Goal: Register for event/course

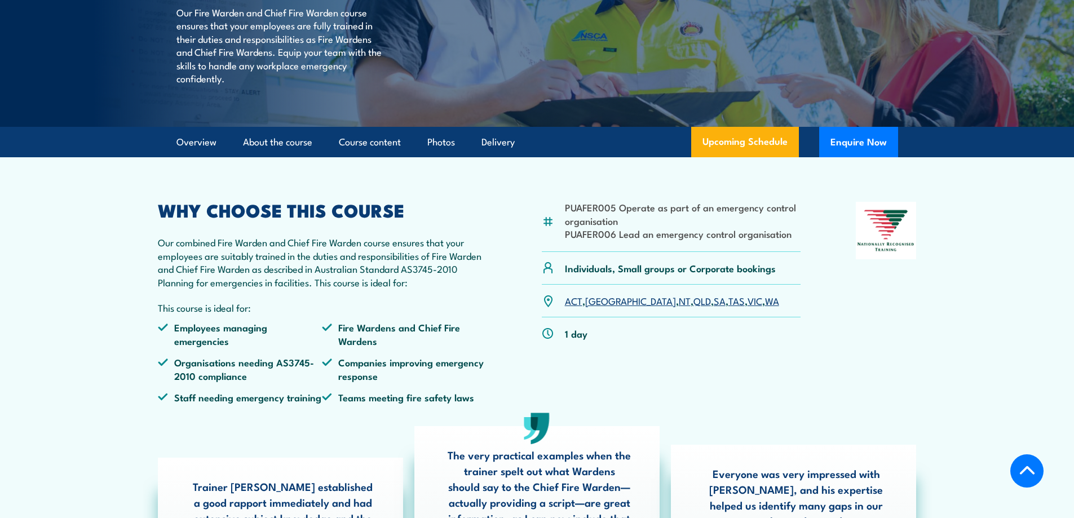
scroll to position [207, 0]
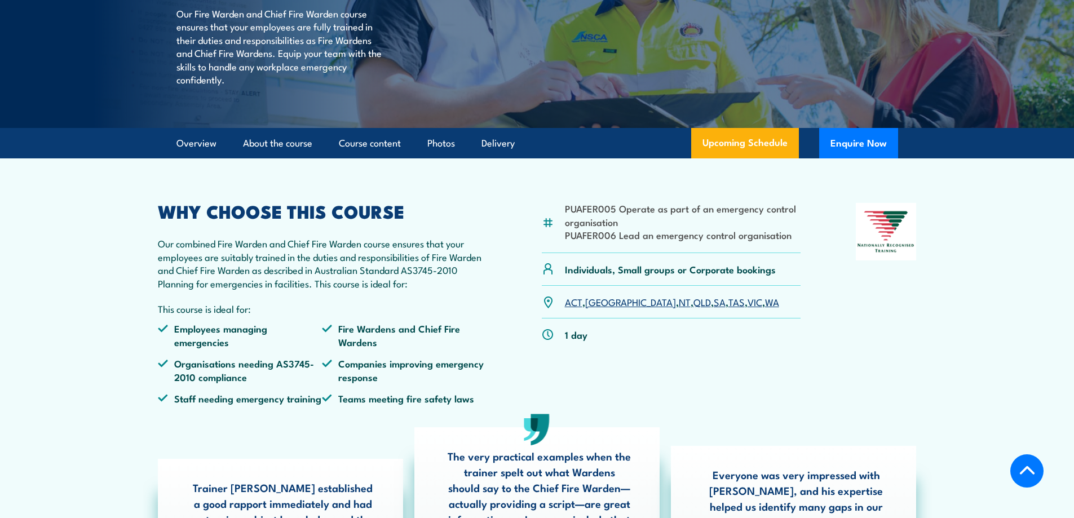
click at [708, 401] on div "PUAFER005 Operate as part of an emergency control organisation PUAFER006 Lead a…" at bounding box center [671, 308] width 259 height 210
click at [678, 406] on div "PUAFER005 Operate as part of an emergency control organisation PUAFER006 Lead a…" at bounding box center [671, 308] width 259 height 210
click at [748, 308] on link "VIC" at bounding box center [755, 302] width 15 height 14
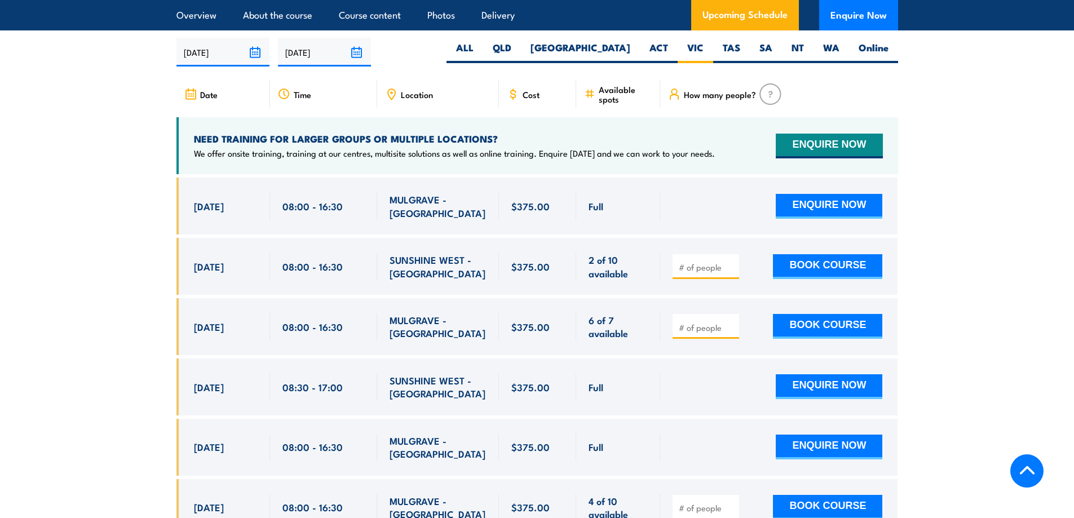
scroll to position [1997, 0]
click at [55, 321] on section "UPCOMING SCHEDULE FOR - "Fire Warden / Chief Fire Warden Training" 17/09/2025 1…" at bounding box center [537, 397] width 1074 height 789
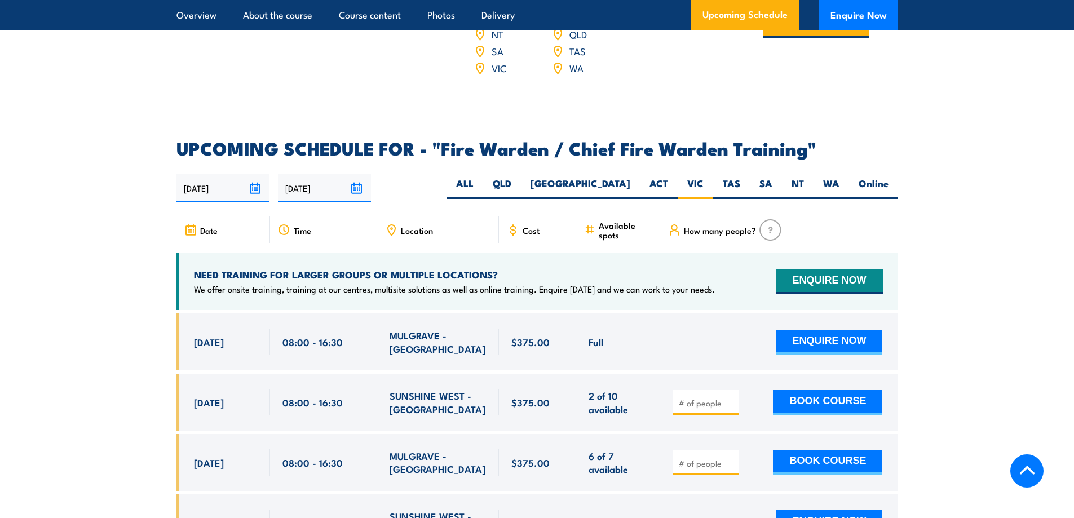
scroll to position [2067, 0]
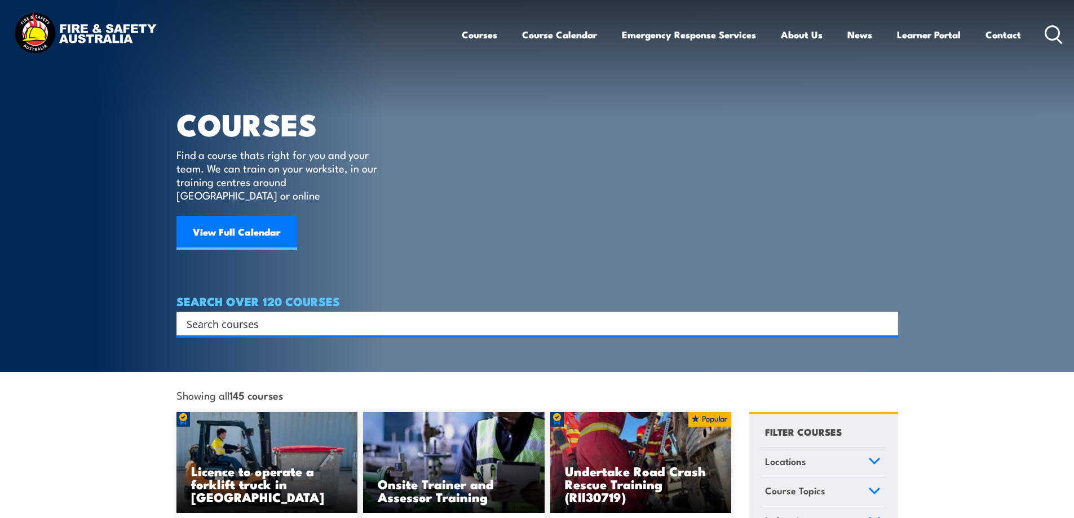
click at [279, 315] on input "Search input" at bounding box center [530, 323] width 687 height 17
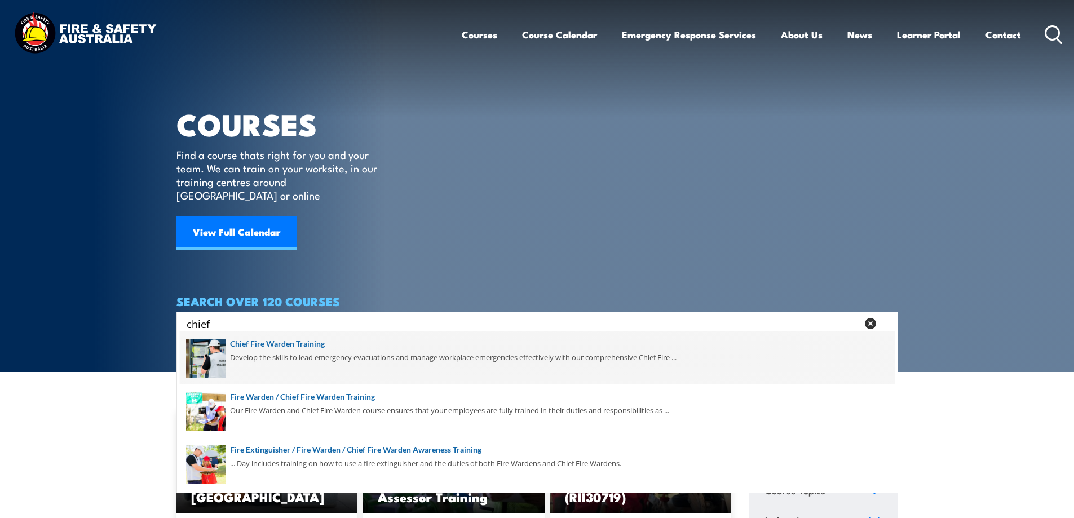
type input "chief"
click at [275, 348] on span at bounding box center [537, 358] width 715 height 53
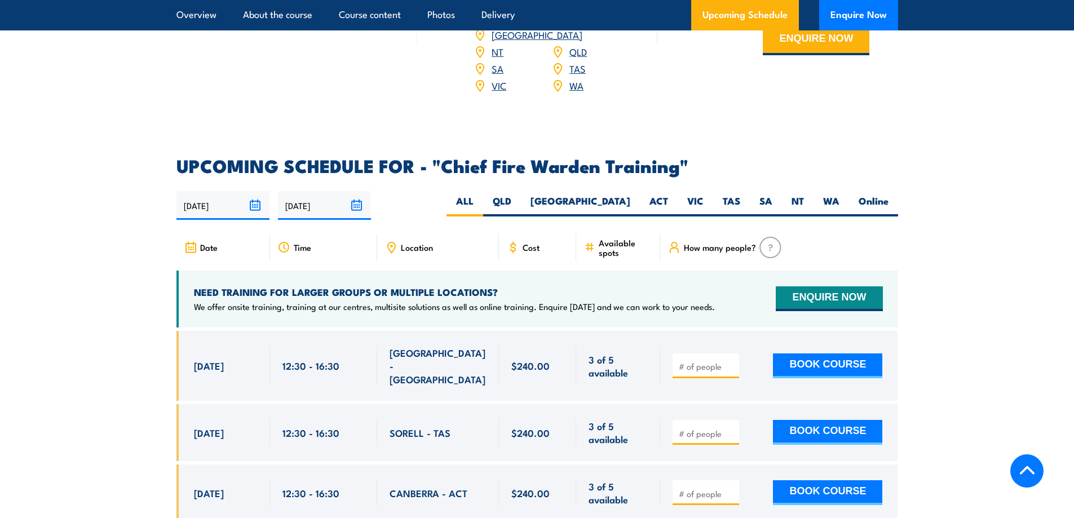
scroll to position [1861, 0]
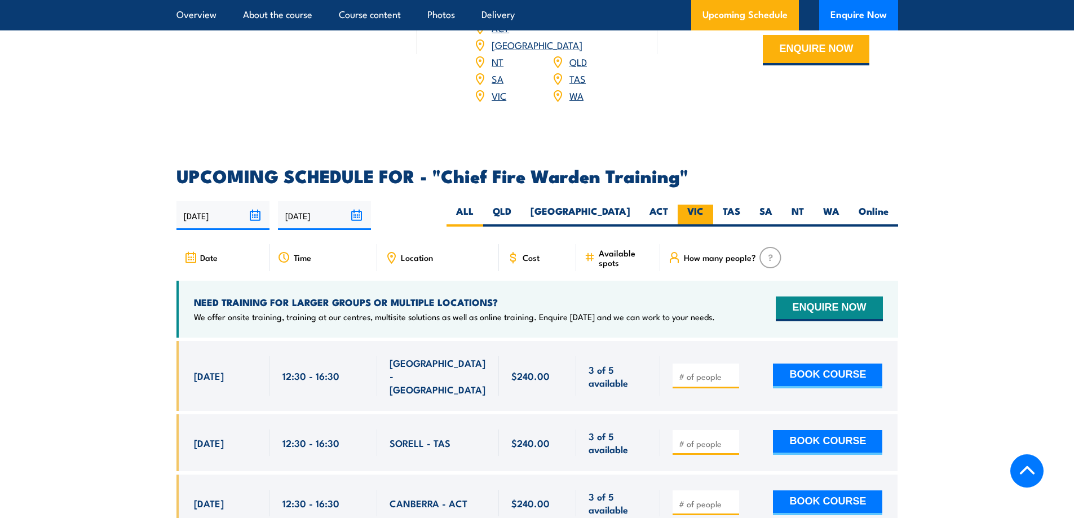
click at [693, 205] on label "VIC" at bounding box center [696, 216] width 36 height 22
click at [704, 205] on input "VIC" at bounding box center [707, 208] width 7 height 7
radio input "true"
